Goal: Find specific page/section: Find specific page/section

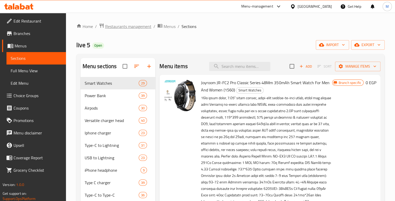
click at [127, 26] on span "Restaurants management" at bounding box center [128, 26] width 46 height 6
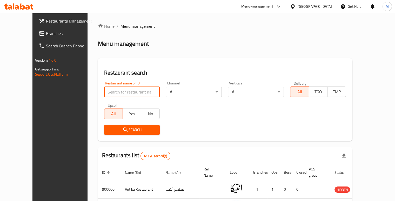
click at [122, 87] on input "search" at bounding box center [132, 92] width 56 height 10
type input "س"
type input "samir & aly"
click at [122, 127] on span "Search" at bounding box center [131, 130] width 47 height 6
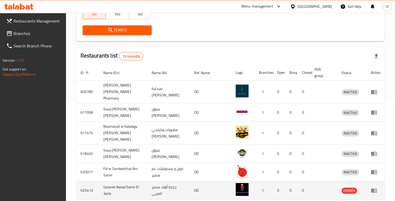
scroll to position [158, 0]
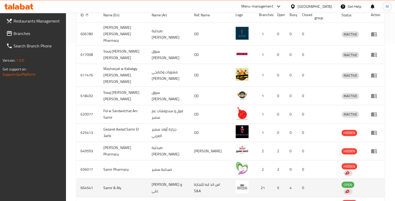
click at [377, 179] on td "enhanced table" at bounding box center [375, 188] width 18 height 18
click at [370, 179] on td "enhanced table" at bounding box center [375, 188] width 18 height 18
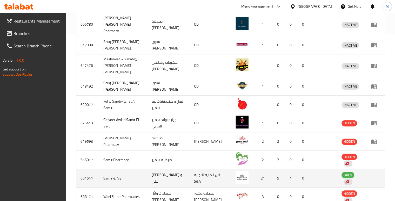
scroll to position [172, 0]
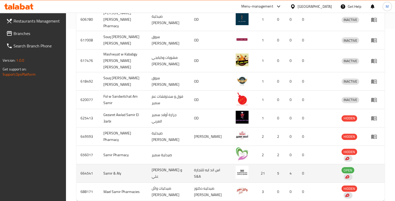
click at [85, 164] on td "664541" at bounding box center [87, 173] width 23 height 18
copy td "664541"
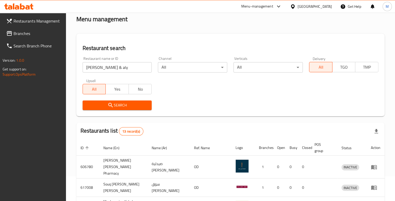
scroll to position [0, 0]
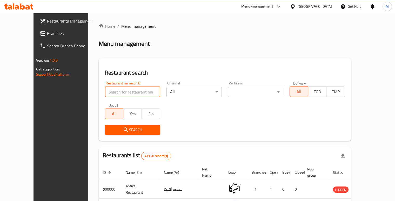
click at [126, 87] on input "search" at bounding box center [132, 92] width 55 height 10
paste input "664541"
type input "664541"
click button "Search" at bounding box center [132, 130] width 55 height 10
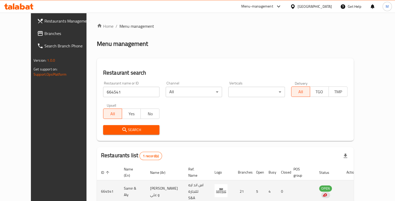
click at [360, 181] on td "enhanced table" at bounding box center [351, 192] width 18 height 23
click at [342, 181] on td "OPEN" at bounding box center [328, 192] width 27 height 23
click at [332, 186] on span "OPEN" at bounding box center [325, 189] width 13 height 6
click at [259, 181] on td "5" at bounding box center [258, 192] width 12 height 23
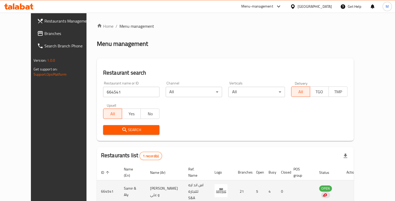
click at [97, 181] on td "664541" at bounding box center [108, 192] width 23 height 23
copy td "664541"
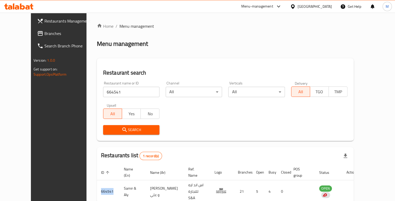
click at [44, 30] on span "Branches" at bounding box center [68, 33] width 48 height 6
